Goal: Information Seeking & Learning: Learn about a topic

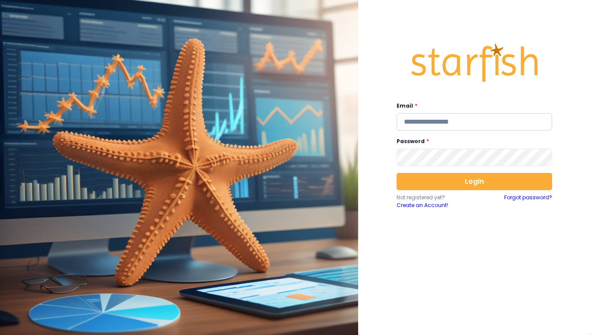
click at [414, 121] on input "email" at bounding box center [473, 121] width 155 height 17
type input "**********"
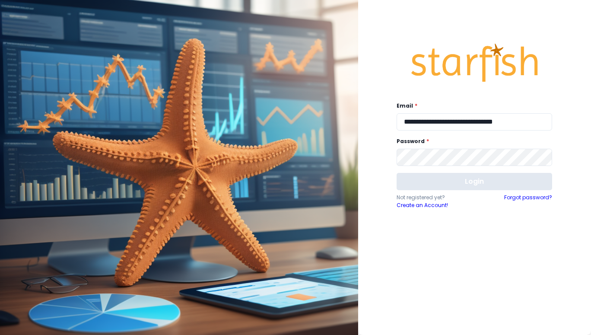
click at [465, 175] on button "Login" at bounding box center [473, 181] width 155 height 17
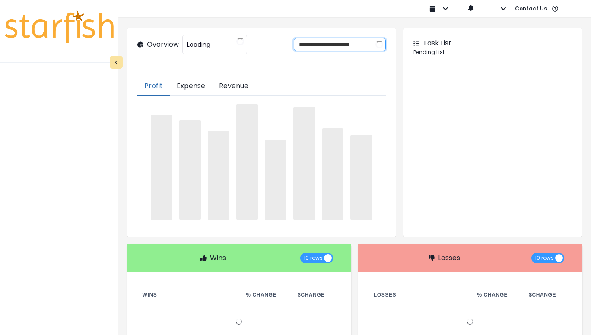
click at [333, 38] on input "**********" at bounding box center [332, 44] width 77 height 12
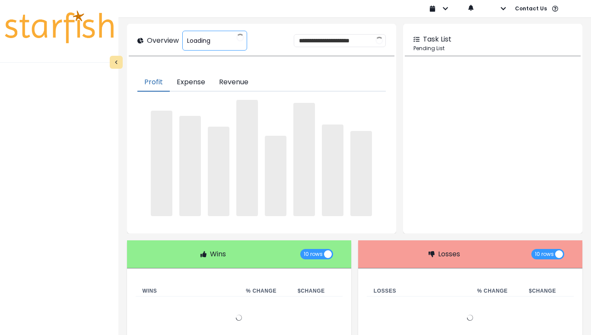
click at [210, 40] on span "Loading" at bounding box center [198, 41] width 23 height 18
type input "**********"
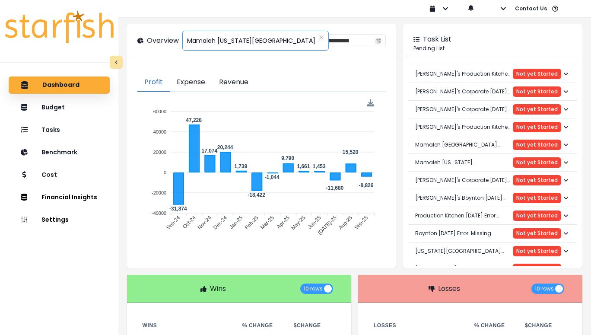
scroll to position [0, 0]
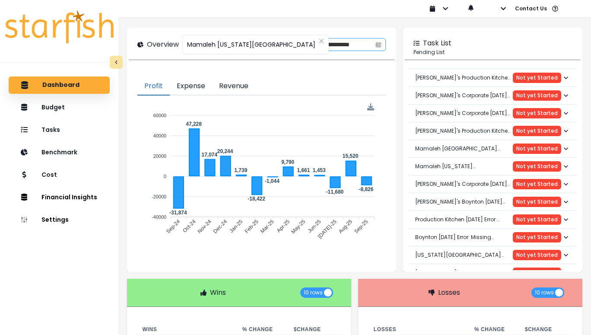
click at [371, 46] on span at bounding box center [378, 44] width 14 height 12
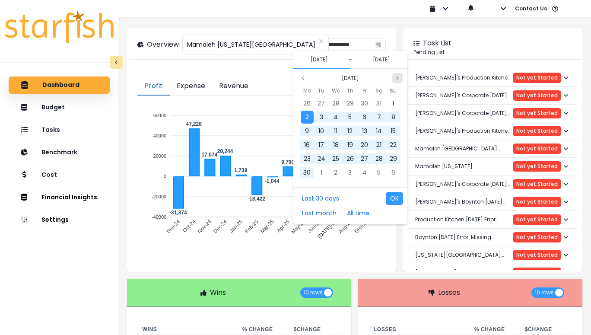
click at [395, 79] on icon "page next" at bounding box center [397, 78] width 5 height 5
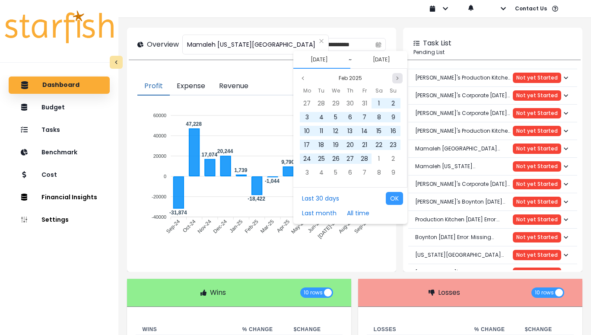
click at [395, 79] on icon "page next" at bounding box center [397, 78] width 5 height 5
click at [297, 79] on div "May 2025" at bounding box center [350, 78] width 114 height 10
click at [299, 79] on button "Previous month" at bounding box center [302, 78] width 10 height 10
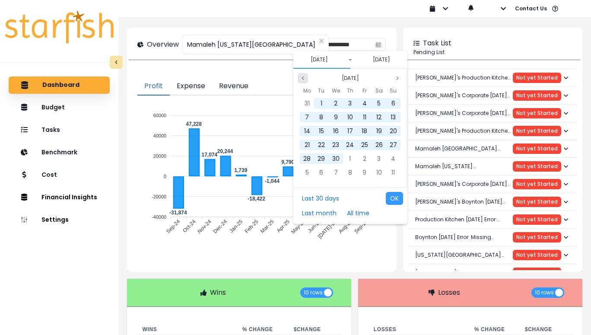
click at [299, 79] on button "Previous month" at bounding box center [302, 78] width 10 height 10
click at [332, 103] on div "1" at bounding box center [335, 103] width 13 height 13
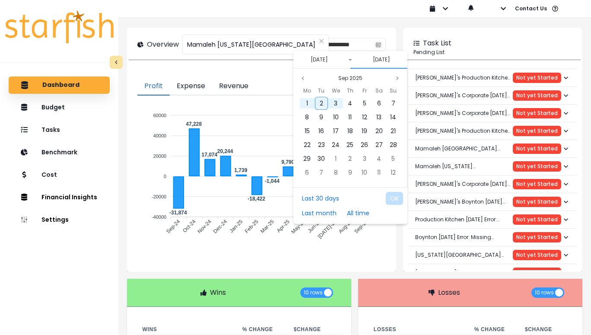
click at [393, 60] on button "[DATE]" at bounding box center [381, 59] width 24 height 10
click at [388, 60] on button "[DATE]" at bounding box center [381, 59] width 24 height 10
click at [379, 61] on button "[DATE]" at bounding box center [381, 59] width 24 height 10
click at [305, 76] on button "Previous month" at bounding box center [302, 78] width 10 height 10
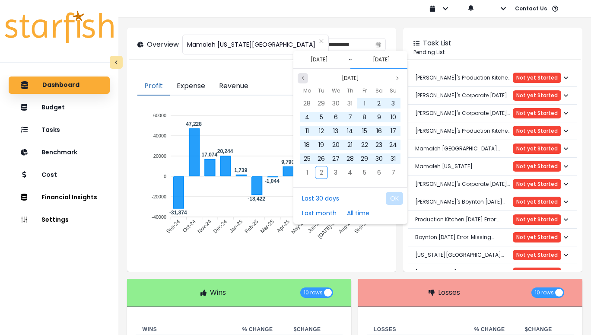
click at [305, 76] on button "Previous month" at bounding box center [302, 78] width 10 height 10
click at [310, 173] on span "30" at bounding box center [306, 172] width 7 height 9
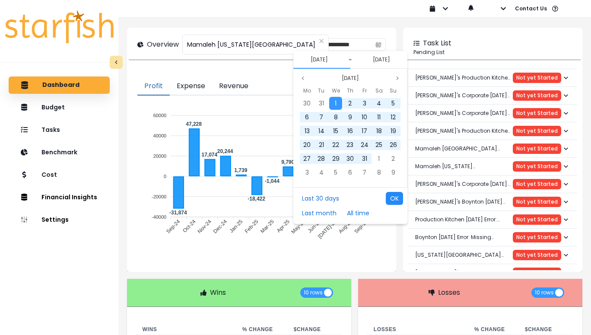
click at [391, 199] on button "OK" at bounding box center [393, 198] width 17 height 13
type input "**********"
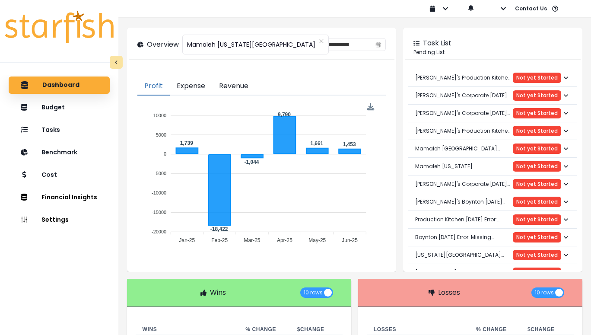
click at [236, 87] on button "Revenue" at bounding box center [233, 86] width 43 height 18
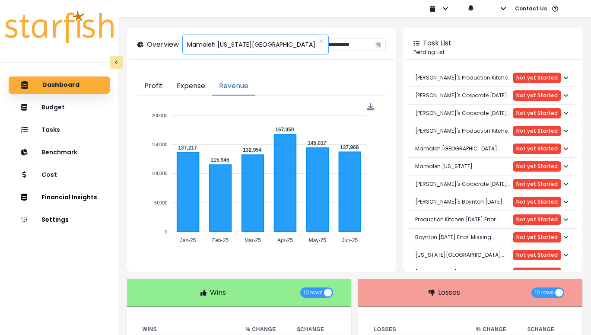
click at [242, 42] on span "Mamaleh [US_STATE][GEOGRAPHIC_DATA]" at bounding box center [251, 44] width 128 height 18
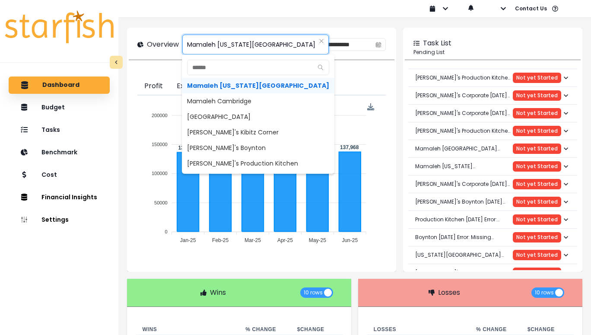
click at [242, 42] on span "Mamaleh [US_STATE][GEOGRAPHIC_DATA]" at bounding box center [251, 44] width 128 height 18
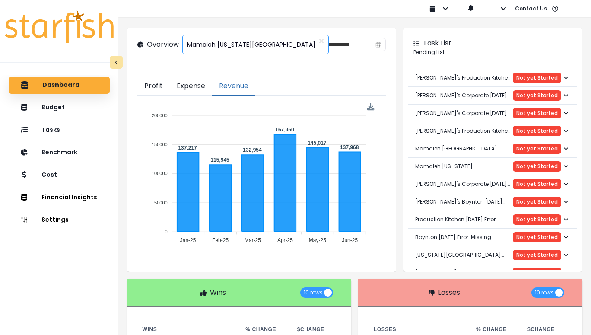
click at [242, 42] on span "Mamaleh [US_STATE][GEOGRAPHIC_DATA]" at bounding box center [251, 44] width 128 height 18
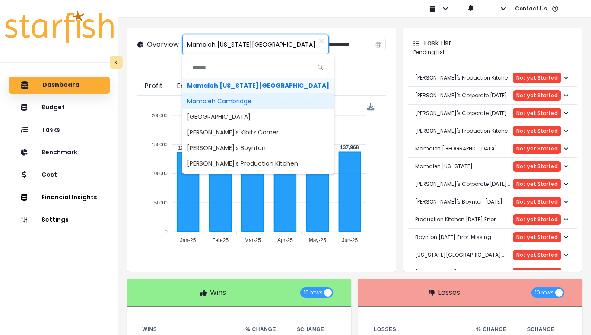
click at [222, 94] on span "Mamaleh Cambridge" at bounding box center [258, 101] width 152 height 16
type input "**********"
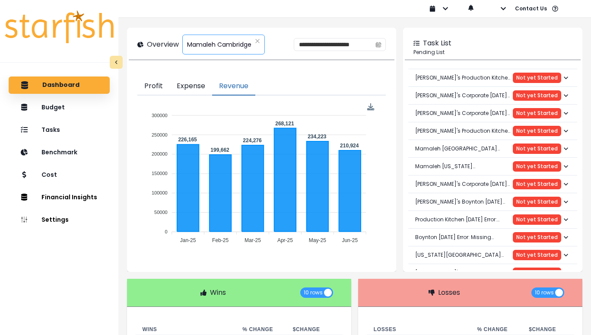
click at [236, 45] on span "Mamaleh Cambridge" at bounding box center [219, 44] width 64 height 18
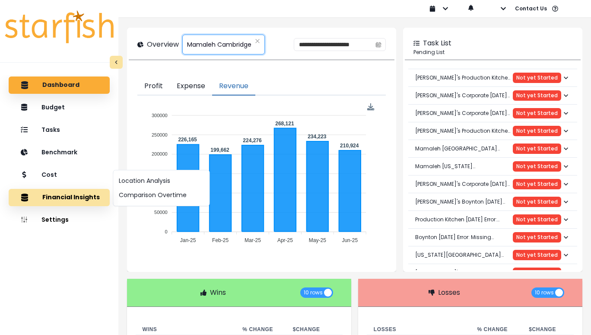
click at [57, 202] on button "Financial Insights" at bounding box center [59, 197] width 101 height 17
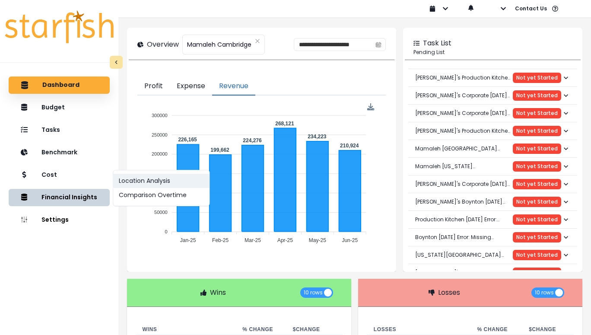
click at [132, 175] on button "Location Analysis" at bounding box center [162, 181] width 96 height 14
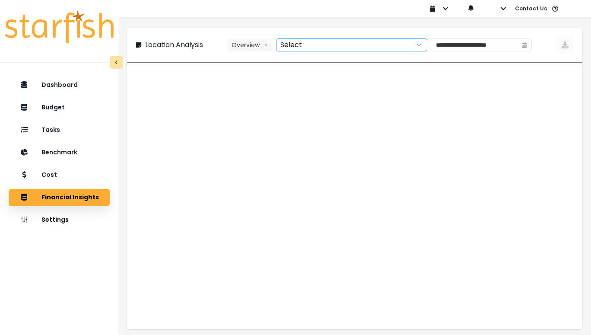
click at [331, 46] on div at bounding box center [341, 45] width 131 height 12
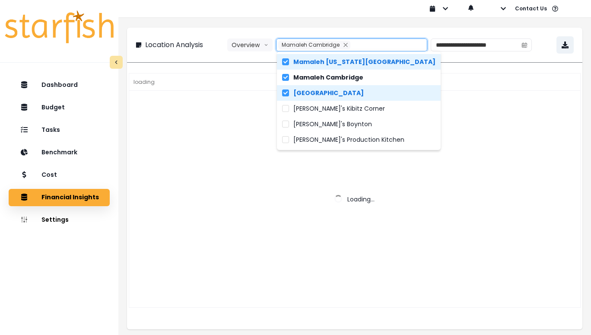
type input "**********"
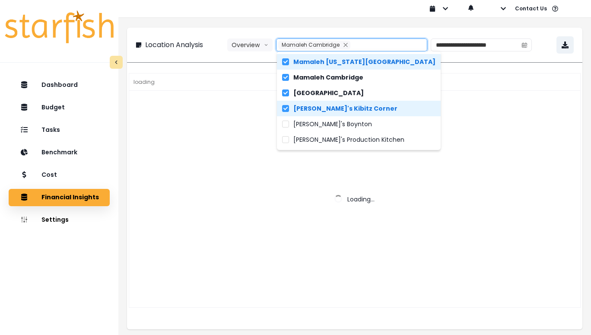
scroll to position [21, 0]
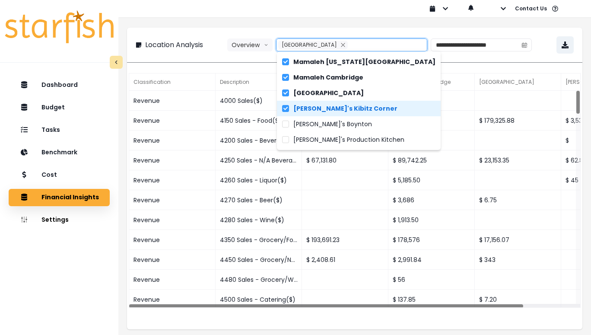
click at [315, 26] on div "**********" at bounding box center [354, 181] width 472 height 338
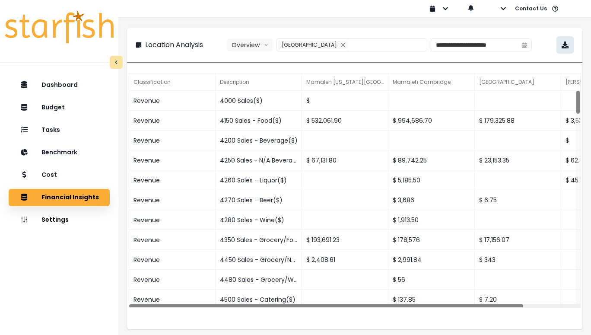
click at [568, 40] on button "button" at bounding box center [564, 44] width 17 height 17
